Goal: Contribute content

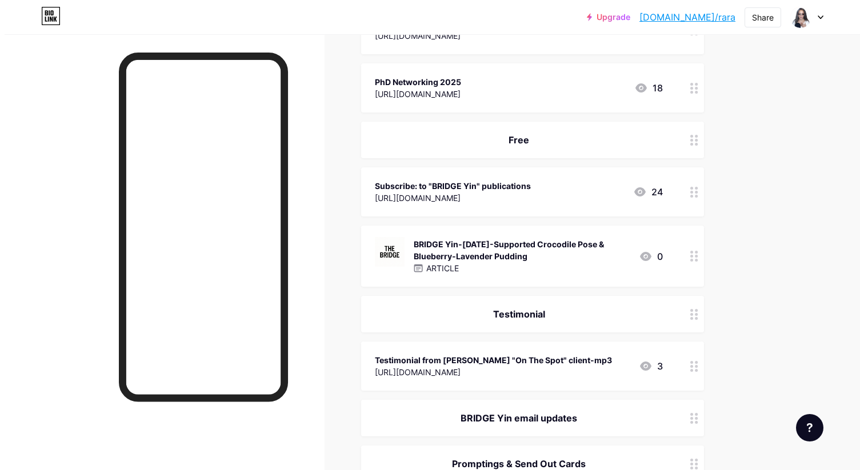
scroll to position [1129, 0]
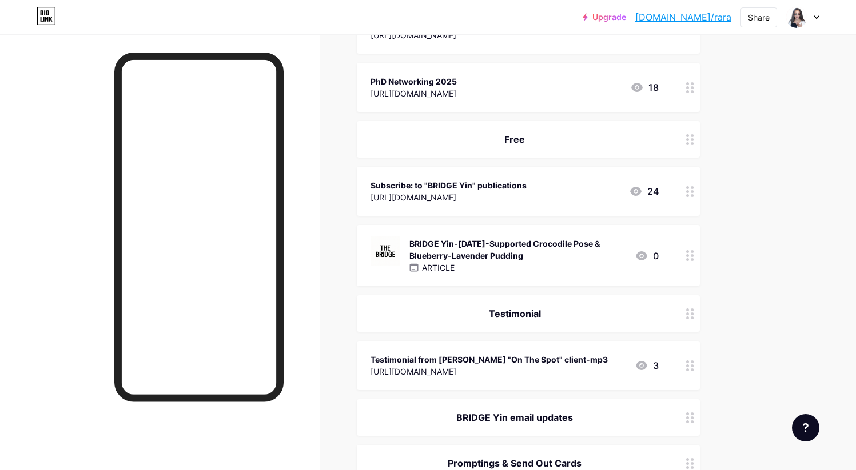
click at [518, 241] on div "BRIDGE Yin-[DATE]-Supported Crocodile Pose & Blueberry‑Lavender Pudding" at bounding box center [517, 250] width 216 height 24
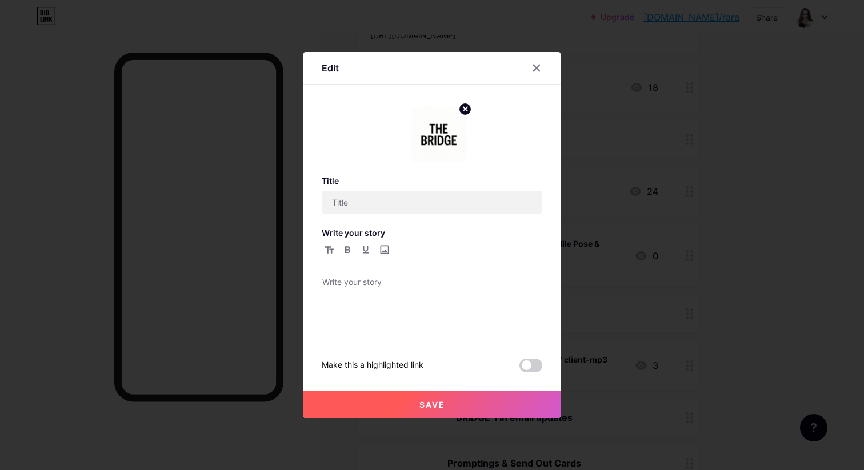
type input "BRIDGE Yin-[DATE]-Supported Crocodile Pose & Blueberry‑Lavender Pudding"
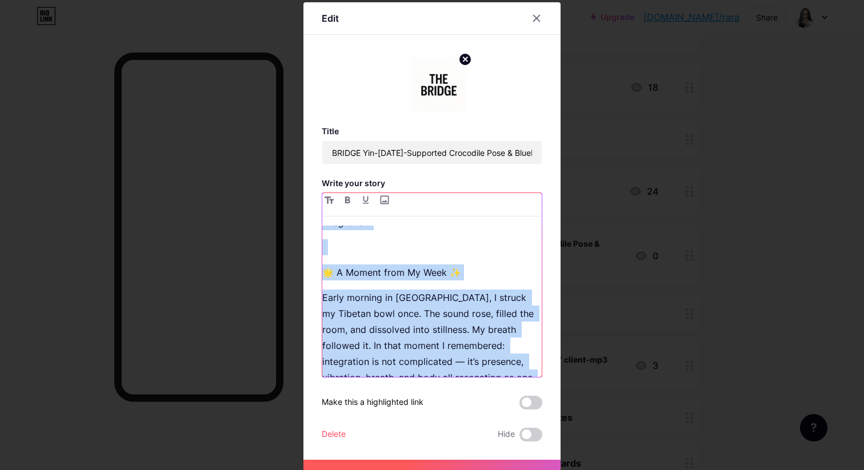
scroll to position [0, 0]
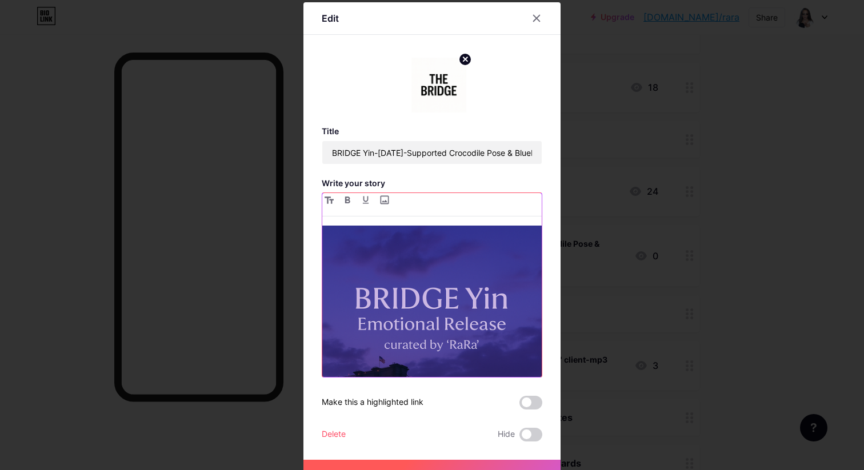
drag, startPoint x: 479, startPoint y: 306, endPoint x: 287, endPoint y: 199, distance: 219.5
type textarea "🧘‍♀️ LOREMI Dol Sitametcon Adip ELITSE Doeiusm, Tem Incidi Utlab: Etdoloremag a…"
click at [287, 199] on div "Edit Title BRIDGE Yin-[DATE]-Supported Crocodile Pose & Blueberry‑Lavender Pudd…" at bounding box center [432, 235] width 864 height 470
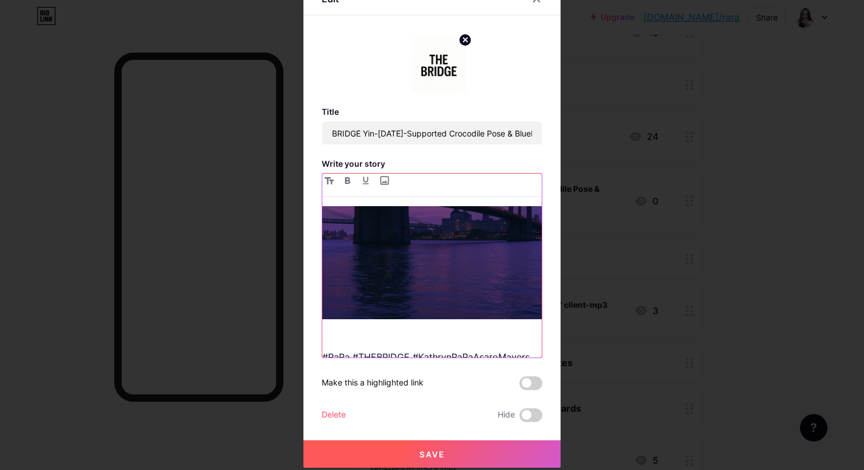
scroll to position [231, 0]
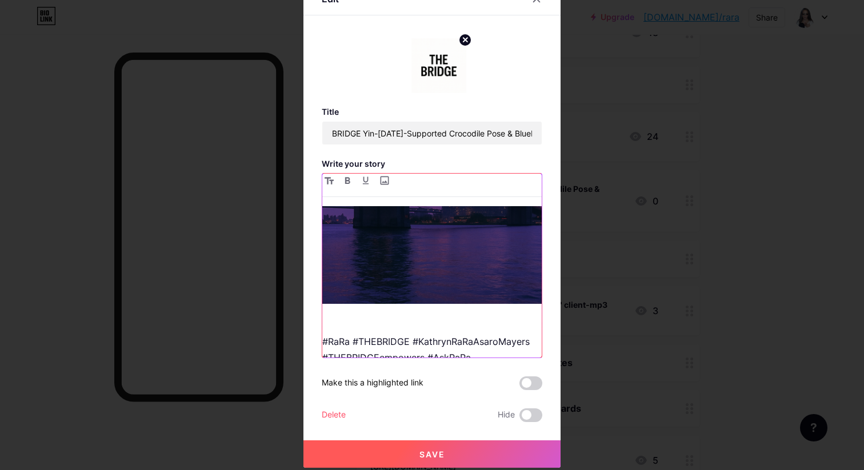
click at [509, 318] on p "#RaRa #THEBRIDGE #KathrynRaRaAsaroMayers #THEBRIDGEempowers #AskRaRa #THEBRIDGE…" at bounding box center [431, 382] width 219 height 128
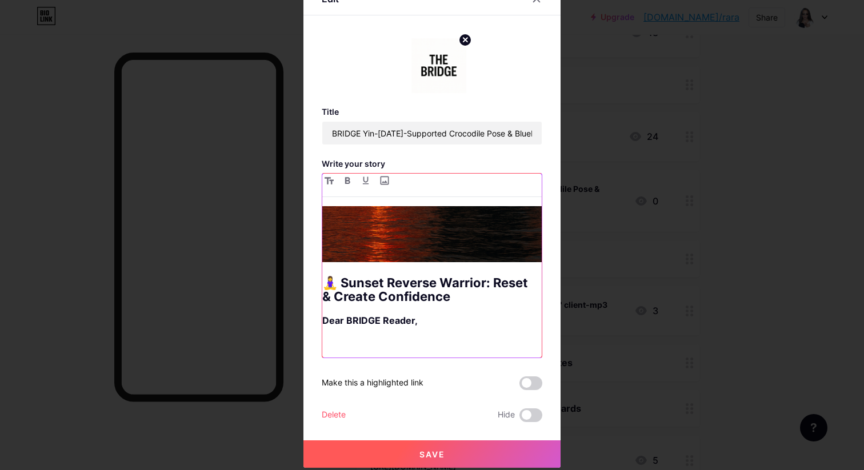
scroll to position [0, 0]
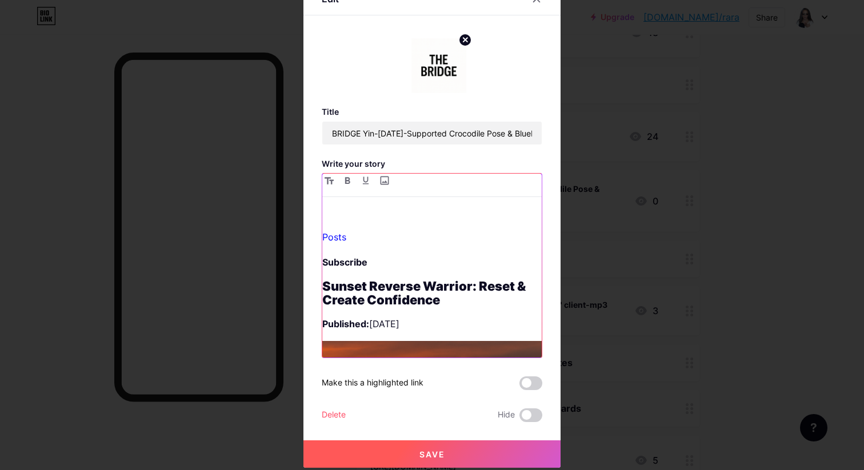
click at [374, 266] on p "Subscribe" at bounding box center [431, 262] width 219 height 16
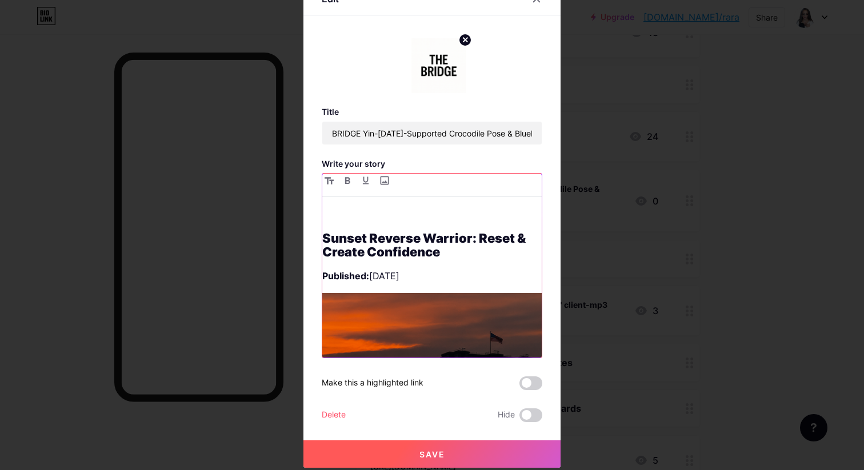
click at [374, 266] on div "Sunset Reverse Warrior: Reset & Create Confidence Published: [DATE] 🧘‍♀️ Sunset…" at bounding box center [431, 281] width 219 height 151
click at [322, 238] on strong "Sunset Reverse Warrior: Reset & Create Confidence" at bounding box center [425, 245] width 206 height 29
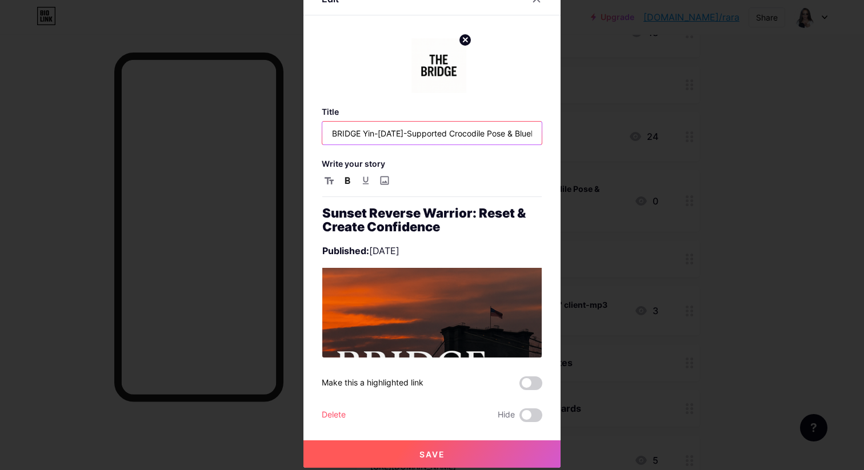
click at [423, 135] on input "BRIDGE Yin-[DATE]-Supported Crocodile Pose & Blueberry‑Lavender Pudding" at bounding box center [431, 133] width 219 height 23
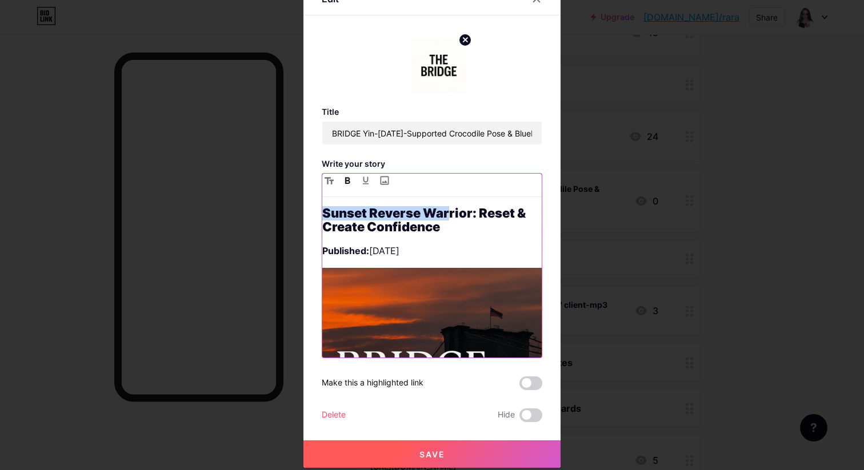
drag, startPoint x: 321, startPoint y: 213, endPoint x: 443, endPoint y: 219, distance: 122.5
click at [443, 219] on strong "Sunset Reverse Warrior: Reset & Create Confidence" at bounding box center [425, 220] width 206 height 29
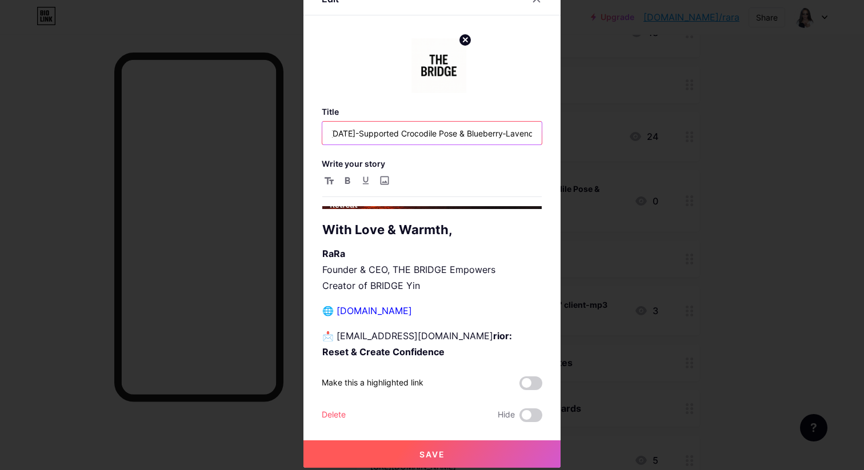
scroll to position [0, 120]
drag, startPoint x: 430, startPoint y: 128, endPoint x: 418, endPoint y: 131, distance: 11.9
click at [418, 131] on input "BRIDGE Yin-[DATE]-Supported Crocodile Pose & Blueberry‑Lavender Pudding" at bounding box center [431, 133] width 219 height 23
click at [531, 129] on input "BRIDGE Yin-[DATE]-Supported Crocodile Pose & Blueberry‑Lavender Pudding" at bounding box center [431, 133] width 219 height 23
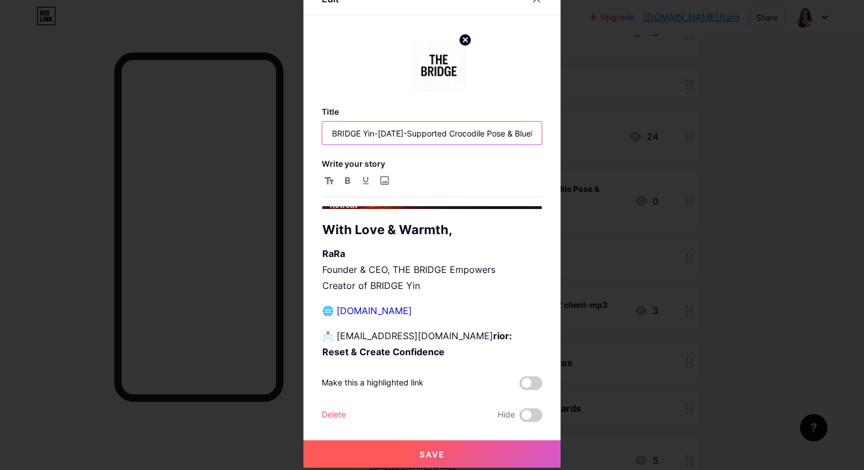
drag, startPoint x: 531, startPoint y: 129, endPoint x: 455, endPoint y: 130, distance: 76.0
click at [455, 130] on input "BRIDGE Yin-[DATE]-Supported Crocodile Pose & Blueberry‑Lavender Pudding" at bounding box center [431, 133] width 219 height 23
paste input "LOR IPSUMD Sitametc Adipi Elitseddo Eiusmo Tempori Utlabor: Etdol & Magnaa Enim…"
drag, startPoint x: 536, startPoint y: 131, endPoint x: 484, endPoint y: 132, distance: 52.0
click at [484, 132] on input "text" at bounding box center [431, 133] width 219 height 23
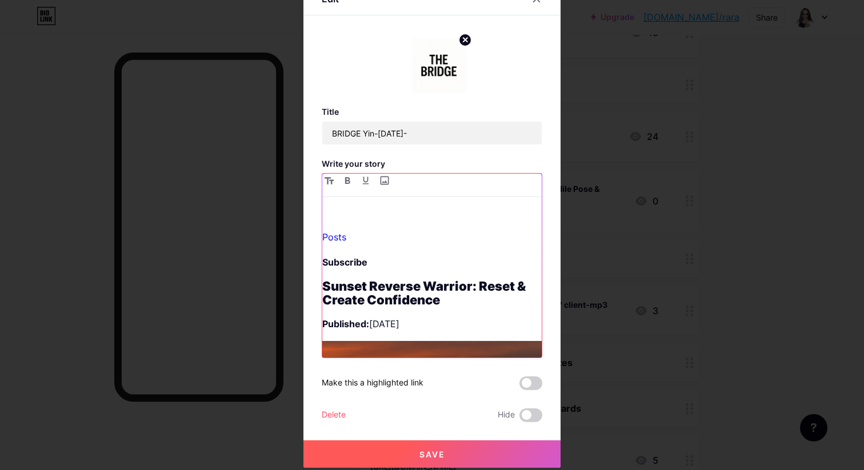
click at [429, 292] on strong "Sunset Reverse Warrior: Reset & Create Confidence" at bounding box center [425, 293] width 206 height 29
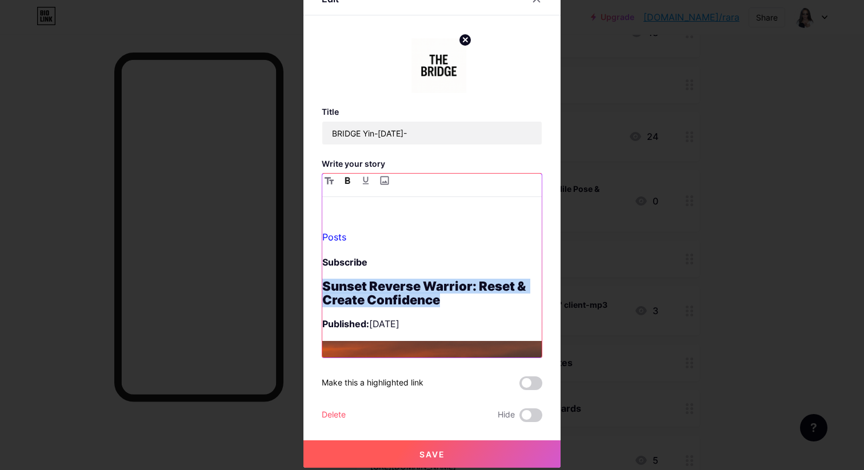
drag, startPoint x: 439, startPoint y: 298, endPoint x: 318, endPoint y: 291, distance: 121.4
click at [322, 291] on h2 "Sunset Reverse Warrior: Reset & Create Confidence" at bounding box center [431, 292] width 219 height 27
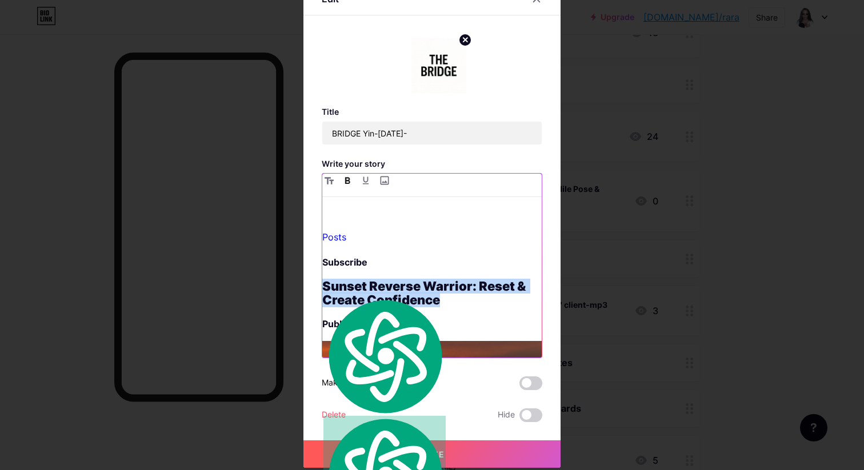
copy strong "Sunset Reverse Warrior: Reset & Create Confidence"
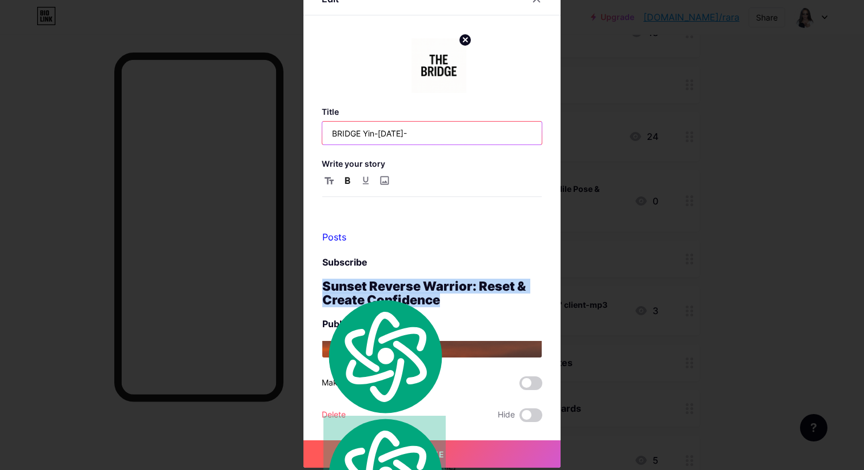
click at [436, 131] on input "BRIDGE Yin-[DATE]-" at bounding box center [431, 133] width 219 height 23
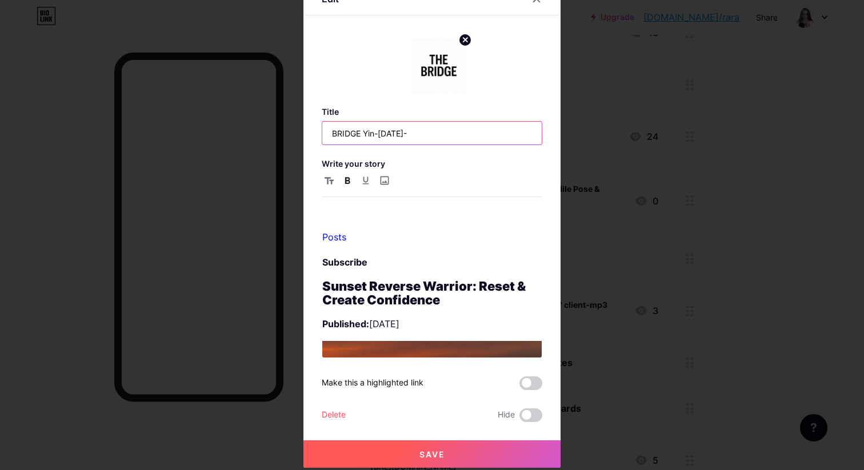
paste input "Sunset Reverse Warrior: Reset & Create Confidence"
type input "BRIDGE [PERSON_NAME]-[DATE]-Sunset Reverse Warrior: Reset & Create Confidence"
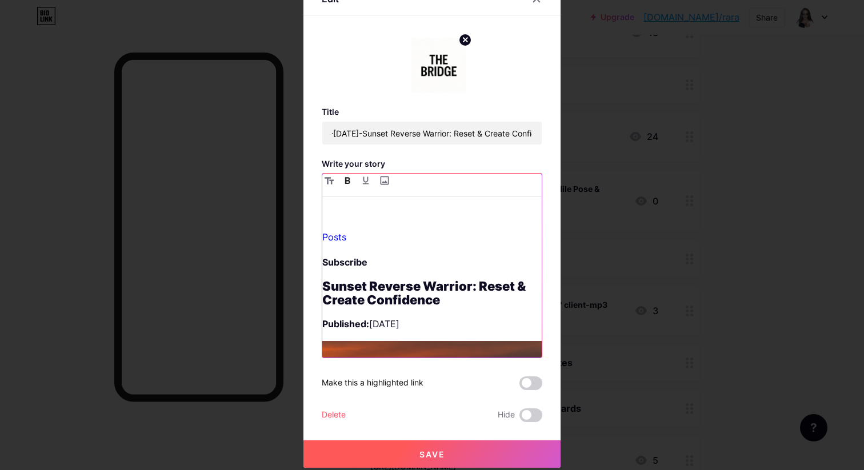
click at [381, 262] on p "Subscribe" at bounding box center [431, 262] width 219 height 16
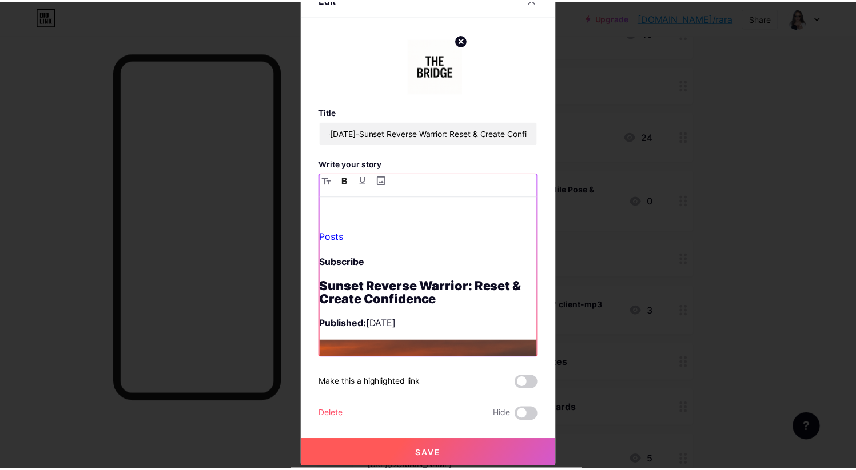
scroll to position [0, 0]
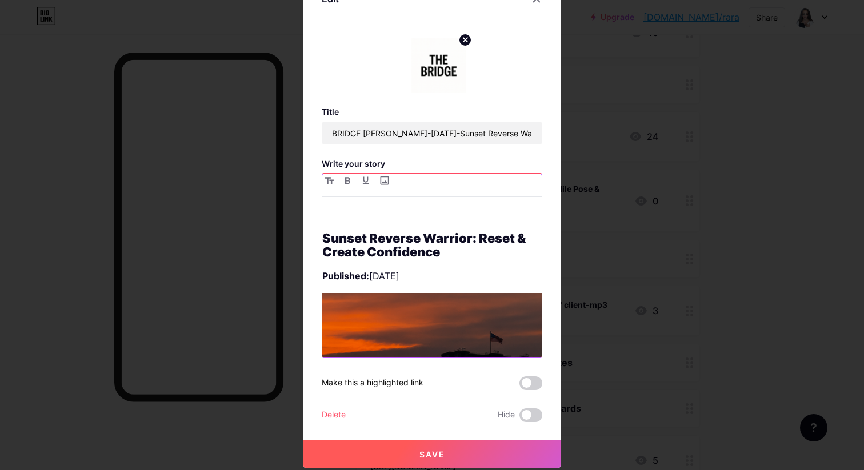
click at [323, 235] on strong "Sunset Reverse Warrior: Reset & Create Confidence" at bounding box center [425, 245] width 206 height 29
click at [322, 238] on strong "Sunset Reverse Warrior: Reset & Create Confidence" at bounding box center [425, 245] width 206 height 29
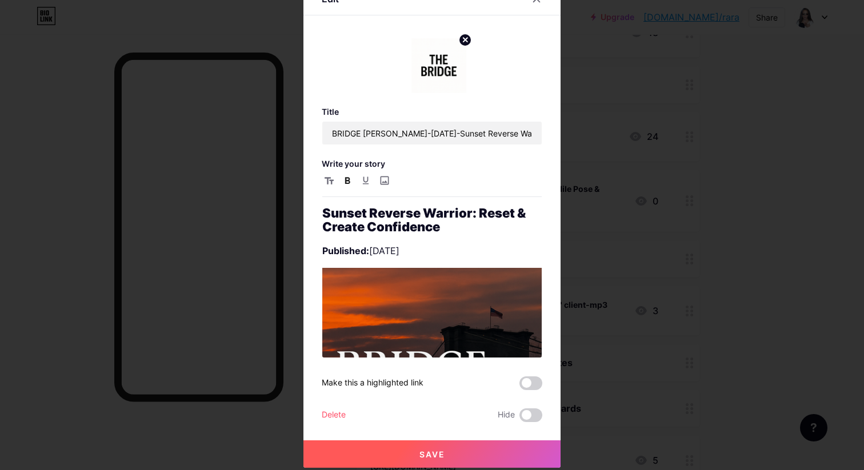
click at [474, 445] on button "Save" at bounding box center [431, 454] width 257 height 27
